Goal: Task Accomplishment & Management: Complete application form

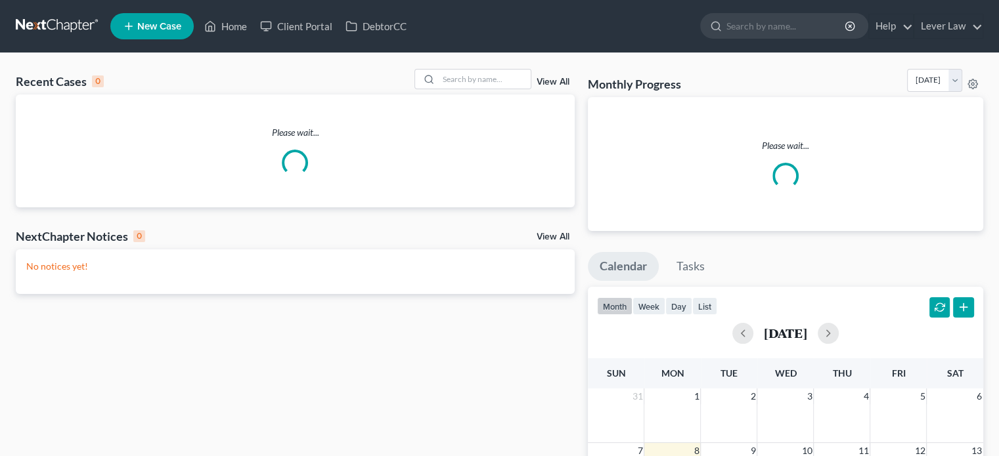
click at [145, 33] on link "New Case" at bounding box center [151, 26] width 83 height 26
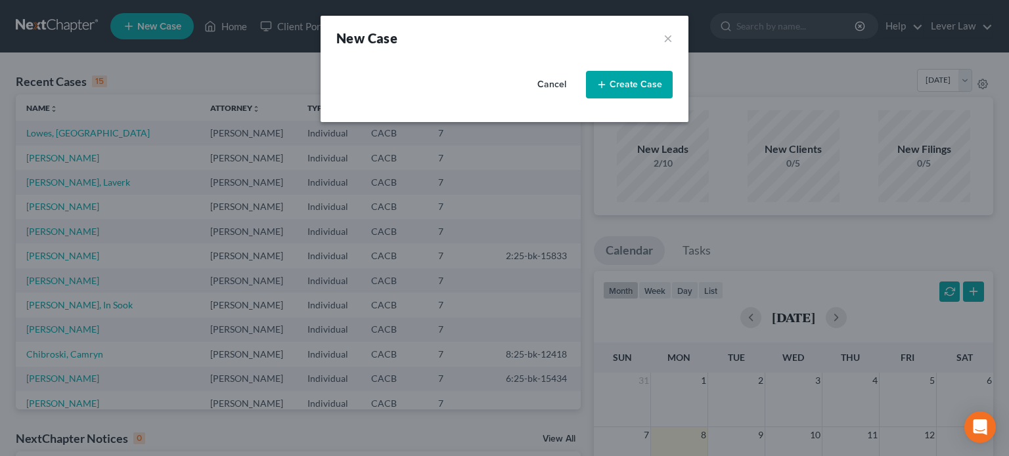
select select "7"
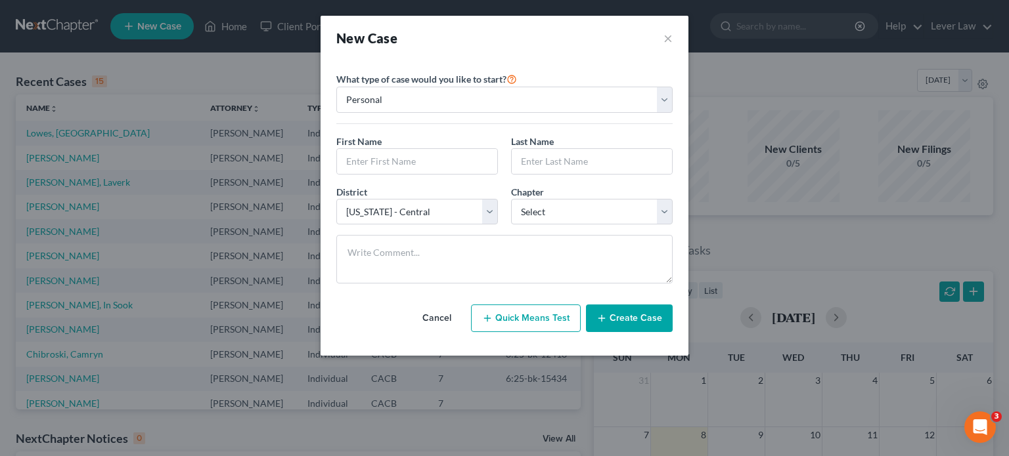
drag, startPoint x: 538, startPoint y: 328, endPoint x: 537, endPoint y: 322, distance: 6.7
click at [538, 328] on button "Quick Means Test" at bounding box center [526, 319] width 110 height 28
select select "4"
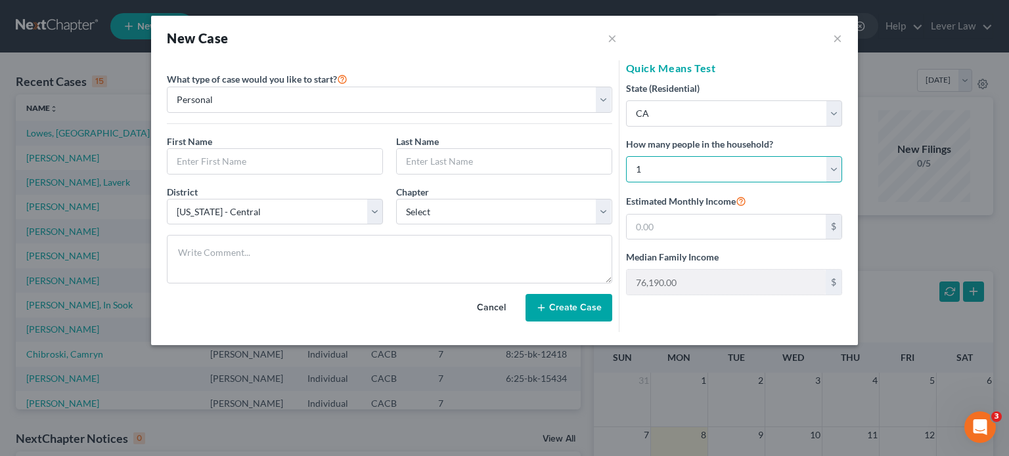
click at [702, 163] on select "Select 1 2 3 4 5 6 7 8 9 10 11 12 13 14 15 16 17 18 19 20" at bounding box center [734, 169] width 216 height 26
select select "2"
click at [626, 156] on select "Select 1 2 3 4 5 6 7 8 9 10 11 12 13 14 15 16 17 18 19 20" at bounding box center [734, 169] width 216 height 26
type input "112,536.00"
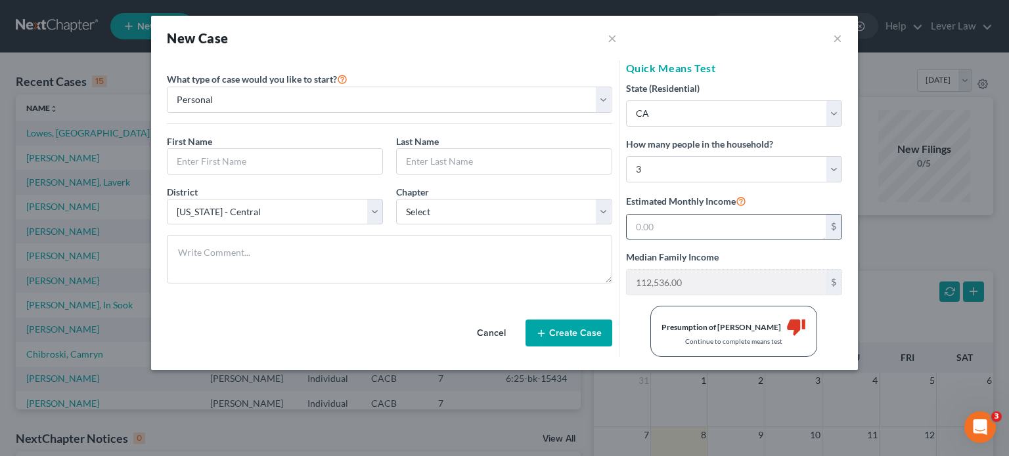
click at [698, 223] on input "text" at bounding box center [725, 227] width 199 height 25
click at [684, 177] on select "Select 1 2 3 4 5 6 7 8 9 10 11 12 13 14 15 16 17 18 19 20" at bounding box center [734, 169] width 216 height 26
select select "3"
click at [626, 156] on select "Select 1 2 3 4 5 6 7 8 9 10 11 12 13 14 15 16 17 18 19 20" at bounding box center [734, 169] width 216 height 26
type input "130,845.00"
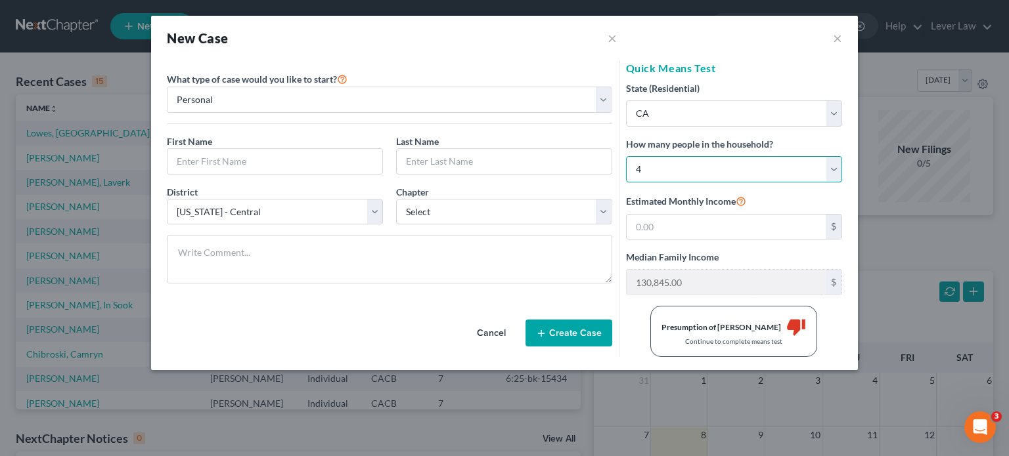
click at [712, 177] on select "Select 1 2 3 4 5 6 7 8 9 10 11 12 13 14 15 16 17 18 19 20" at bounding box center [734, 169] width 216 height 26
click at [626, 156] on select "Select 1 2 3 4 5 6 7 8 9 10 11 12 13 14 15 16 17 18 19 20" at bounding box center [734, 169] width 216 height 26
drag, startPoint x: 676, startPoint y: 236, endPoint x: 680, endPoint y: 214, distance: 22.0
click at [676, 236] on input "text" at bounding box center [725, 227] width 199 height 25
drag, startPoint x: 687, startPoint y: 183, endPoint x: 693, endPoint y: 177, distance: 8.8
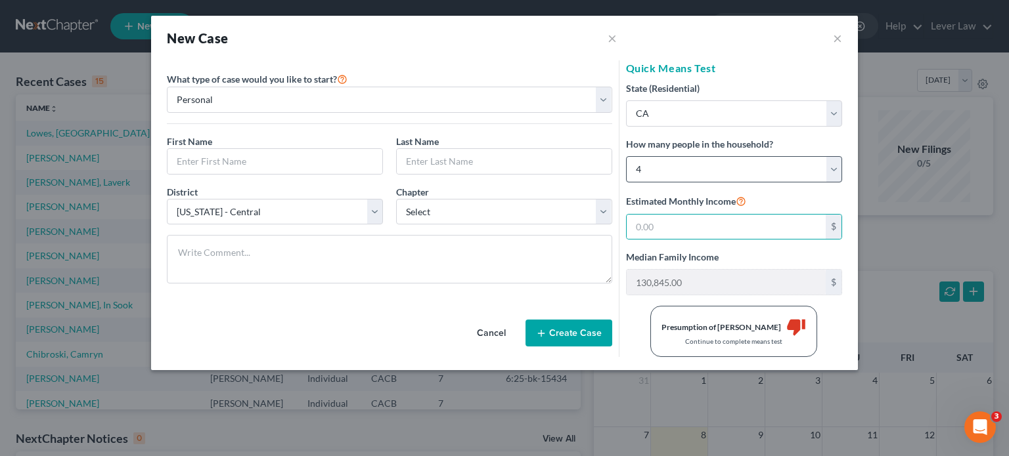
click at [687, 183] on div "State (Residential) * State [US_STATE] AK AR AZ CA CO CT DE DC [GEOGRAPHIC_DATA…" at bounding box center [734, 219] width 216 height 276
click at [693, 178] on select "Select 1 2 3 4 5 6 7 8 9 10 11 12 13 14 15 16 17 18 19 20" at bounding box center [734, 169] width 216 height 26
select select "2"
click at [626, 156] on select "Select 1 2 3 4 5 6 7 8 9 10 11 12 13 14 15 16 17 18 19 20" at bounding box center [734, 169] width 216 height 26
type input "112,536.00"
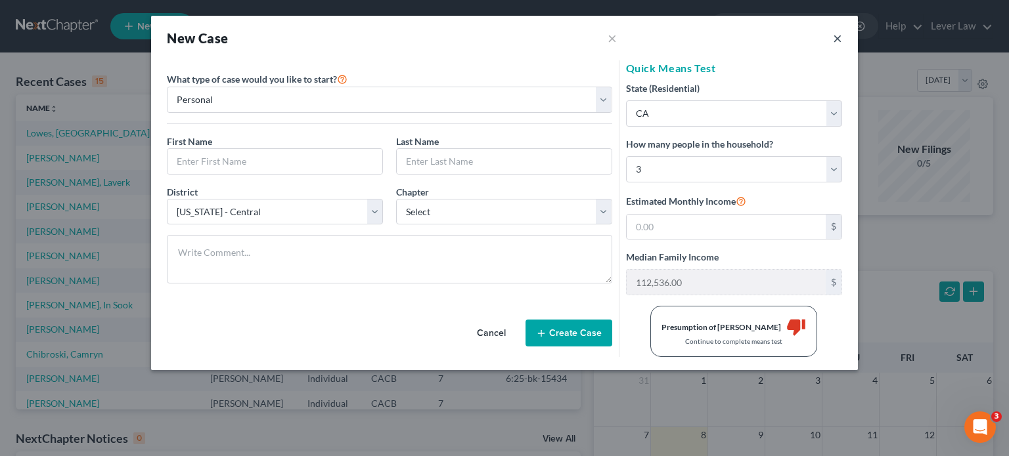
click at [836, 40] on button "×" at bounding box center [837, 38] width 9 height 16
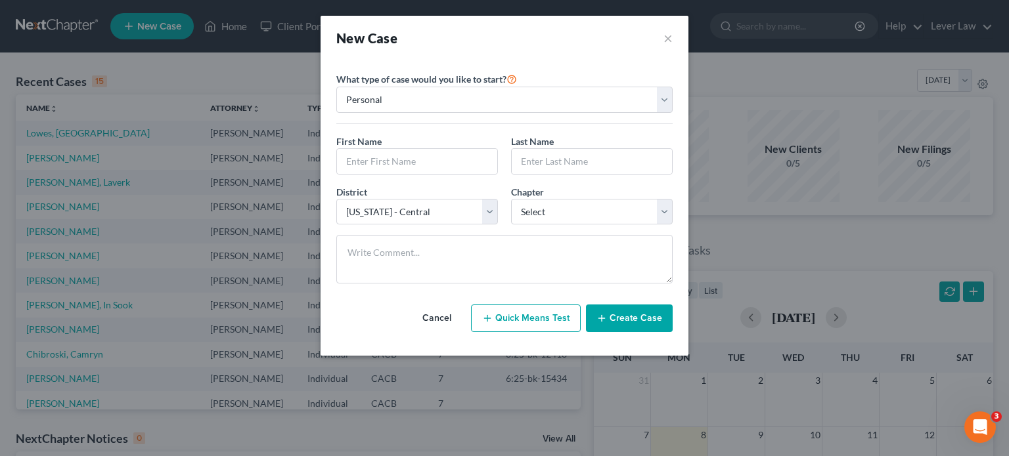
click at [672, 44] on div "New Case ×" at bounding box center [504, 38] width 368 height 45
drag, startPoint x: 674, startPoint y: 39, endPoint x: 659, endPoint y: 39, distance: 15.1
click at [674, 39] on div "New Case ×" at bounding box center [504, 38] width 368 height 45
click at [657, 39] on div "New Case ×" at bounding box center [504, 38] width 336 height 18
click at [436, 322] on button "Cancel" at bounding box center [437, 318] width 58 height 26
